Goal: Task Accomplishment & Management: Manage account settings

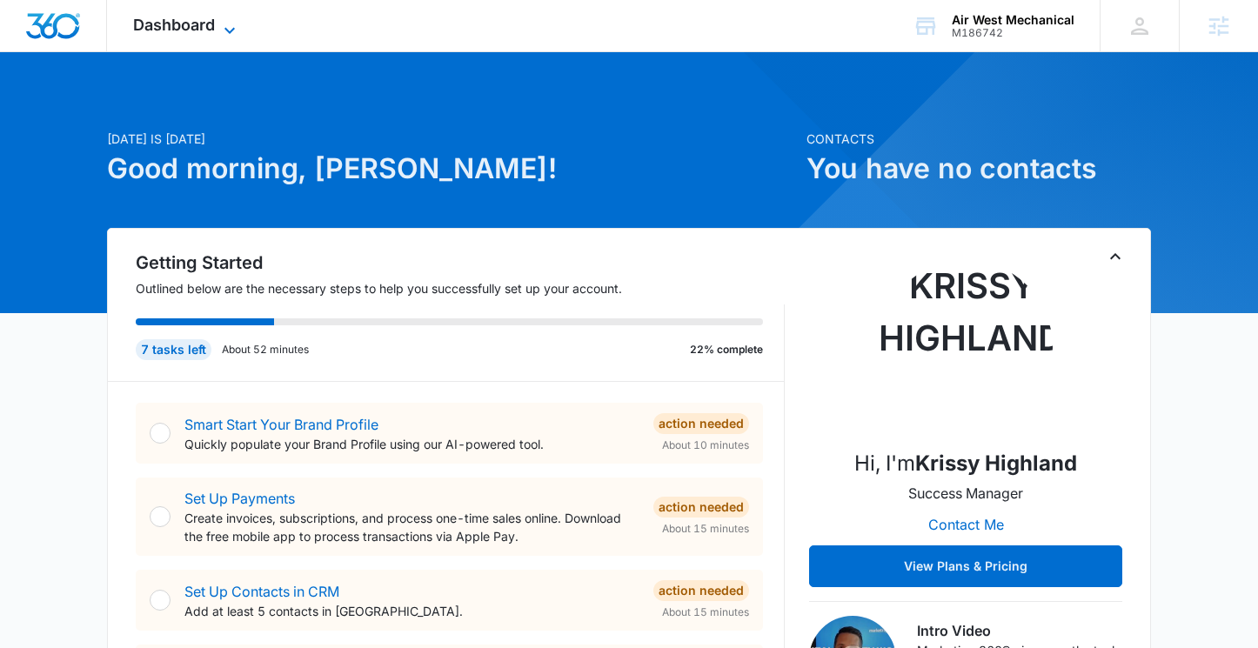
click at [184, 32] on span "Dashboard" at bounding box center [174, 25] width 82 height 18
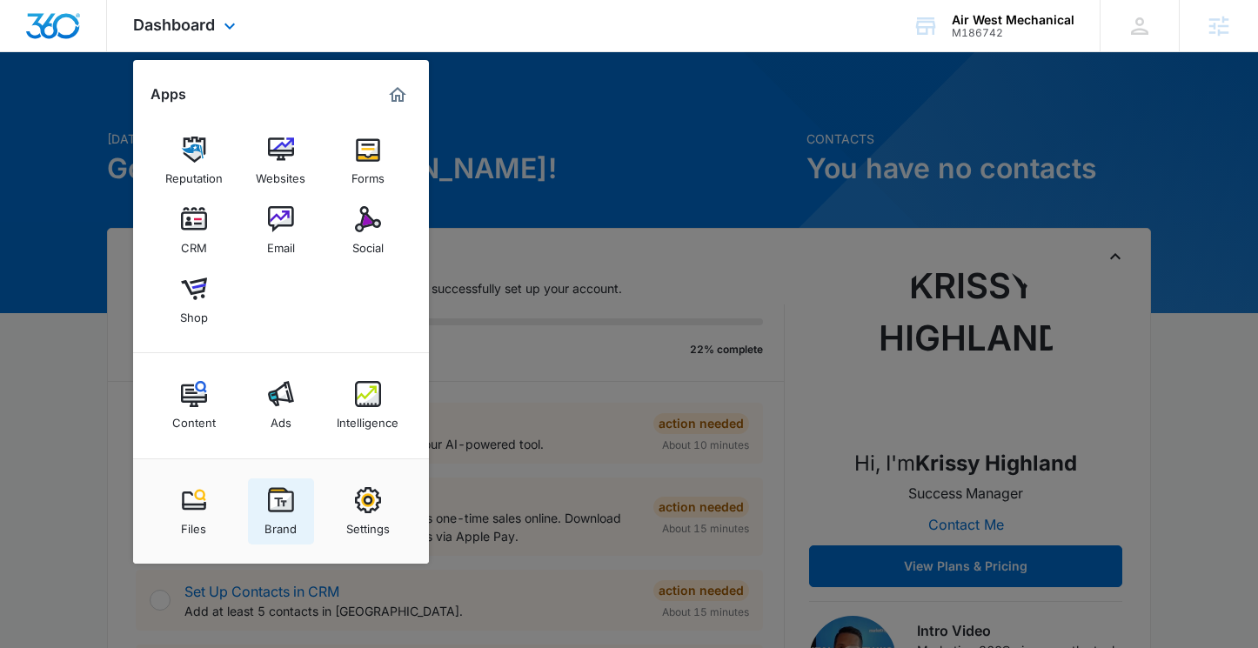
click at [277, 493] on img at bounding box center [281, 500] width 26 height 26
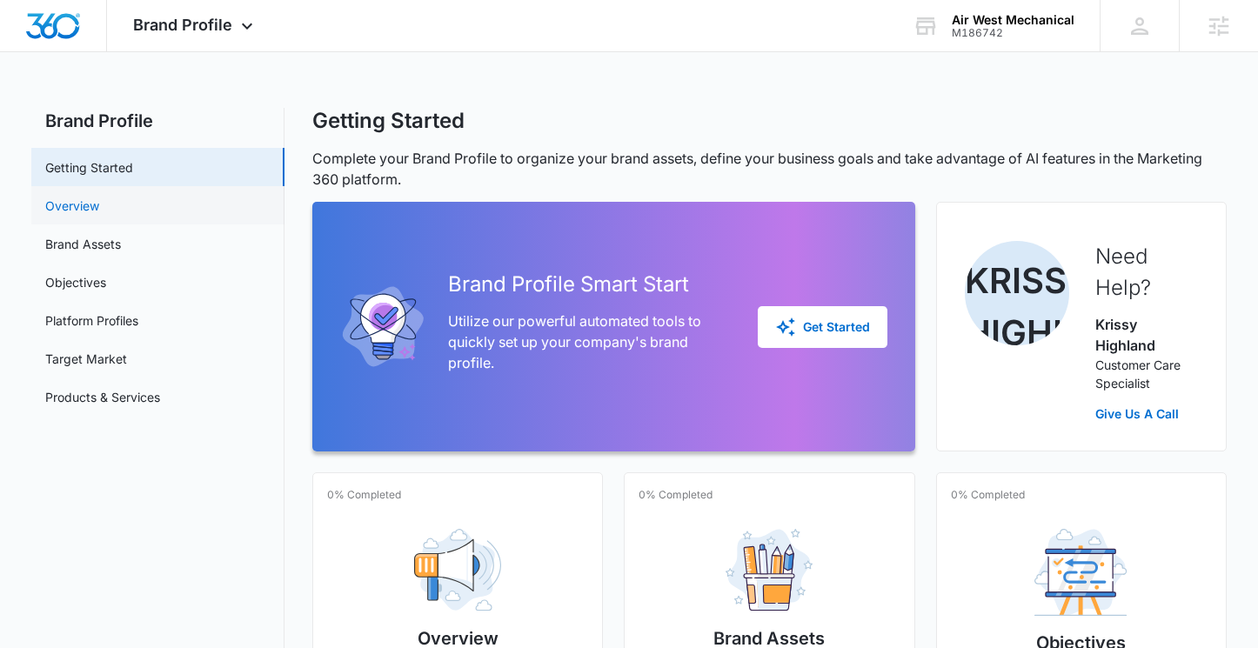
click at [90, 211] on link "Overview" at bounding box center [72, 206] width 54 height 18
